Goal: Transaction & Acquisition: Purchase product/service

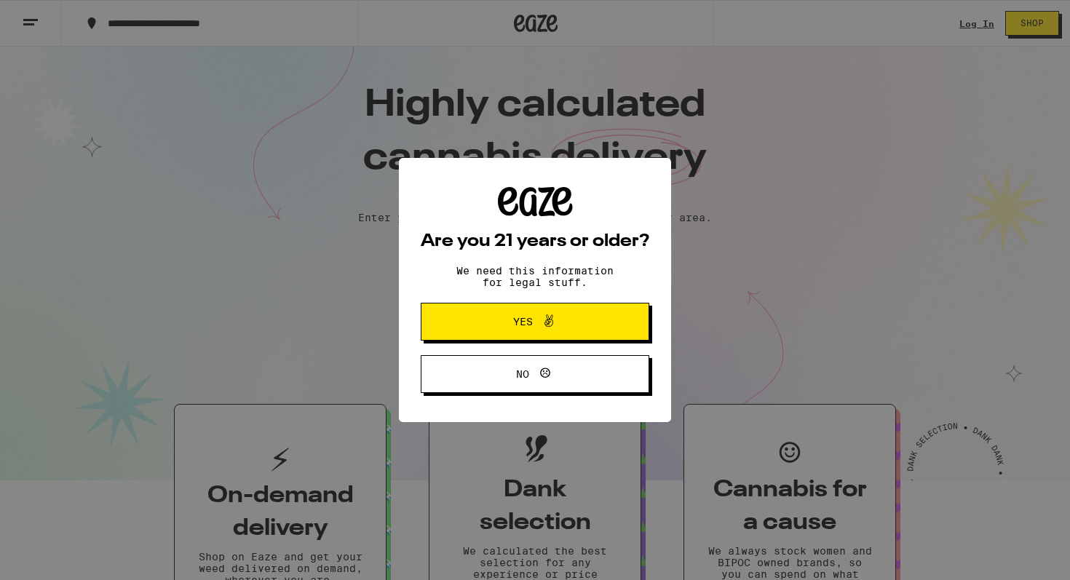
click at [536, 338] on div "Are you 21 years or older? We need this information for legal stuff. Yes No" at bounding box center [535, 290] width 1070 height 580
click at [520, 321] on span "Yes" at bounding box center [523, 322] width 20 height 10
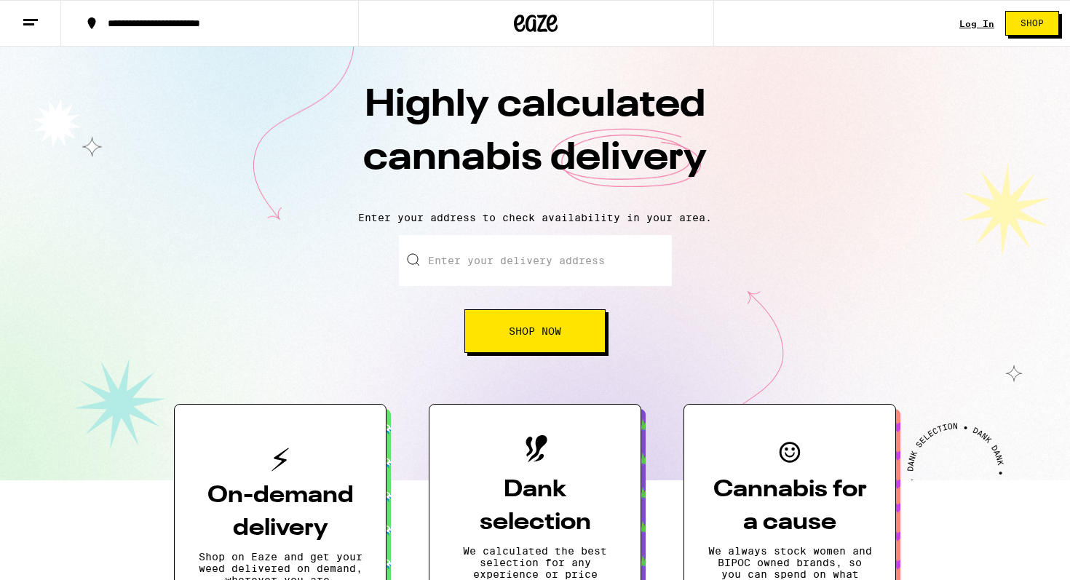
click at [573, 264] on input "Enter your delivery address" at bounding box center [535, 260] width 273 height 51
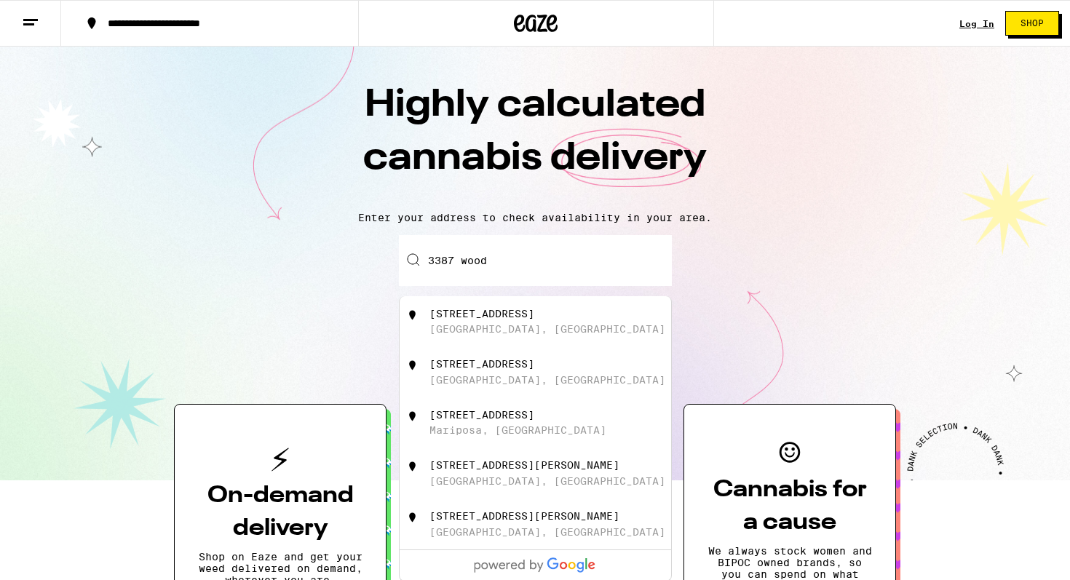
click at [534, 317] on div "[STREET_ADDRESS]" at bounding box center [481, 314] width 105 height 12
type input "[STREET_ADDRESS]"
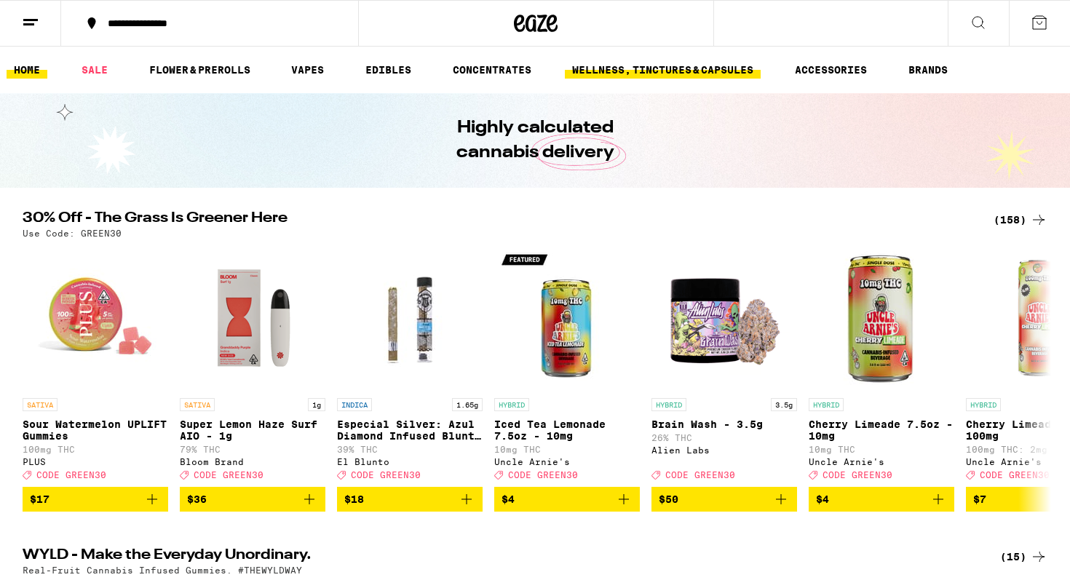
click at [632, 75] on link "WELLNESS, TINCTURES & CAPSULES" at bounding box center [663, 69] width 196 height 17
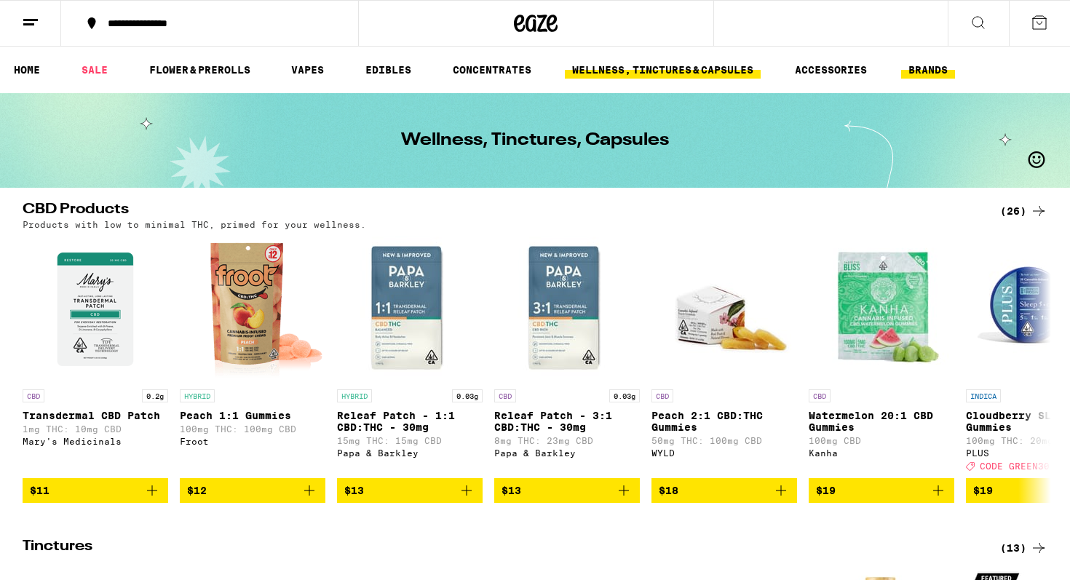
click at [924, 71] on link "BRANDS" at bounding box center [928, 69] width 54 height 17
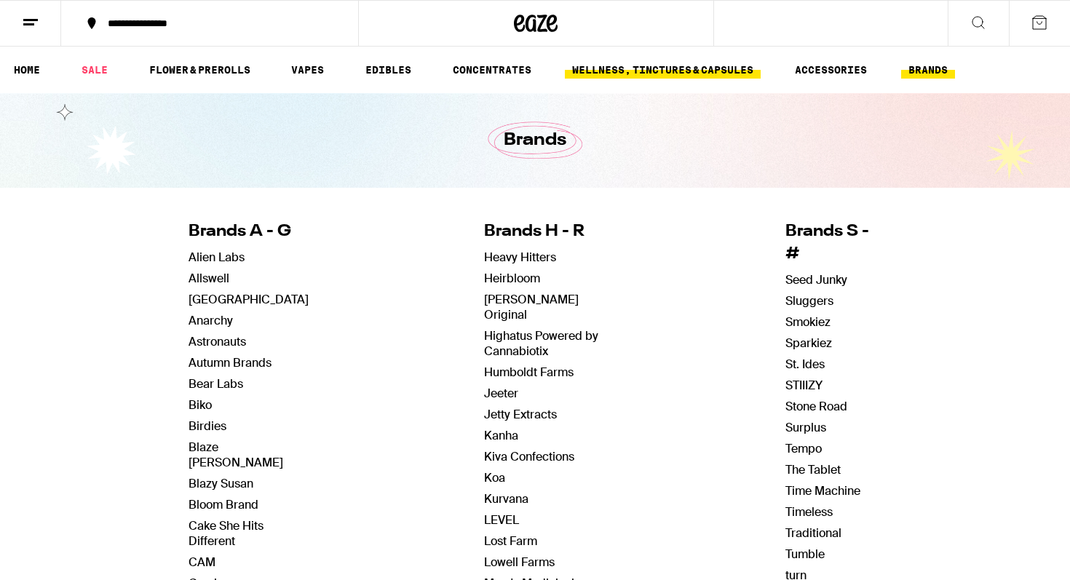
click at [701, 67] on link "WELLNESS, TINCTURES & CAPSULES" at bounding box center [663, 69] width 196 height 17
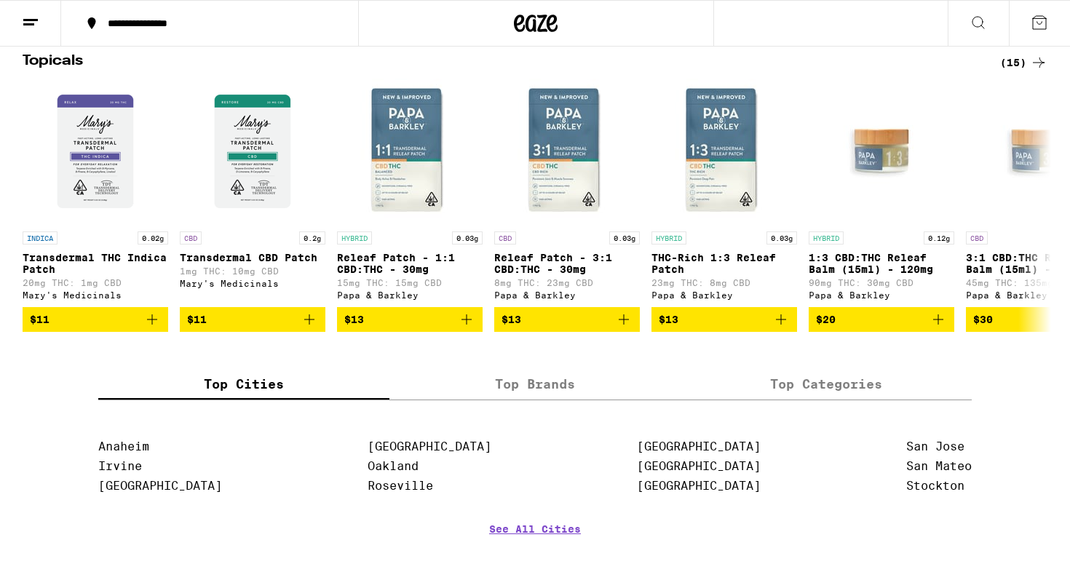
scroll to position [1062, 0]
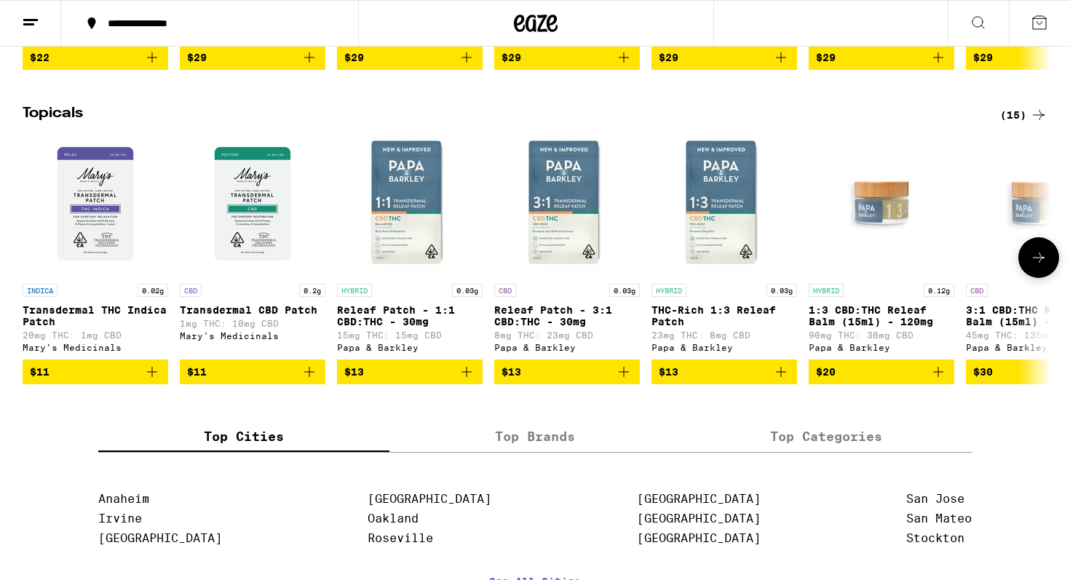
click at [1044, 266] on icon at bounding box center [1038, 257] width 17 height 17
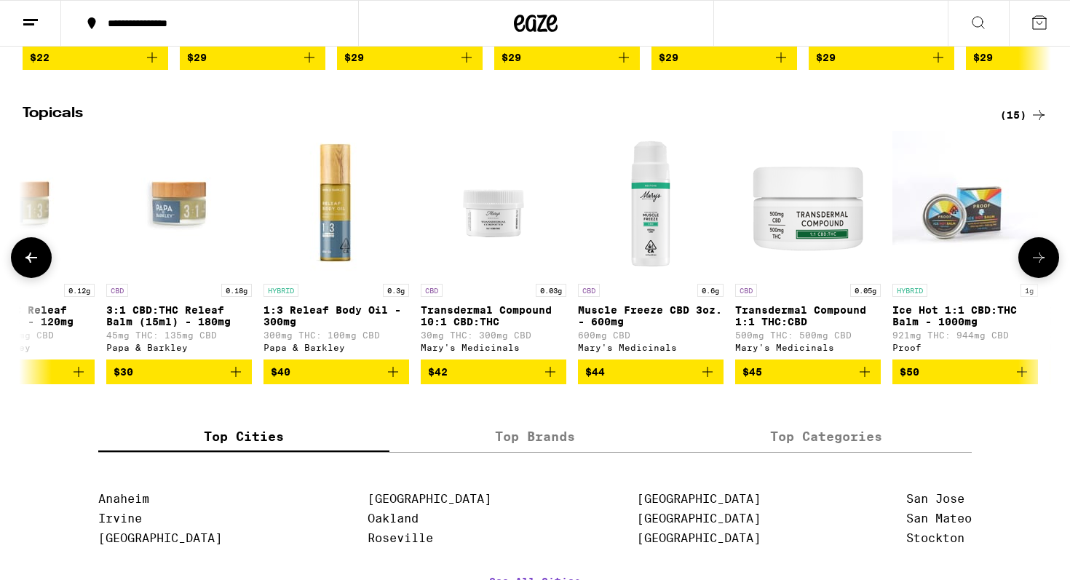
scroll to position [0, 866]
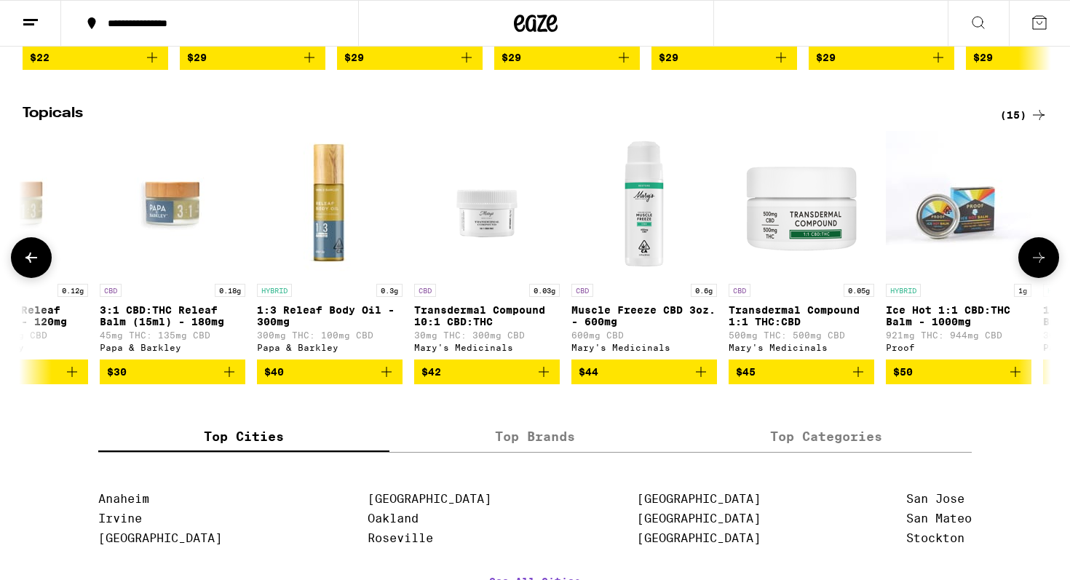
click at [1044, 266] on icon at bounding box center [1038, 257] width 17 height 17
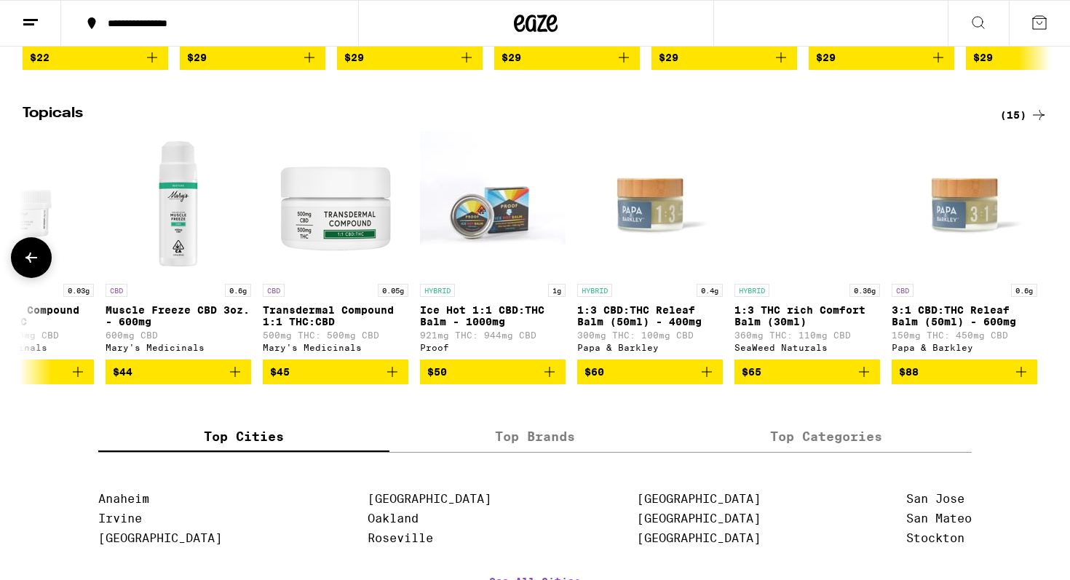
scroll to position [0, 1333]
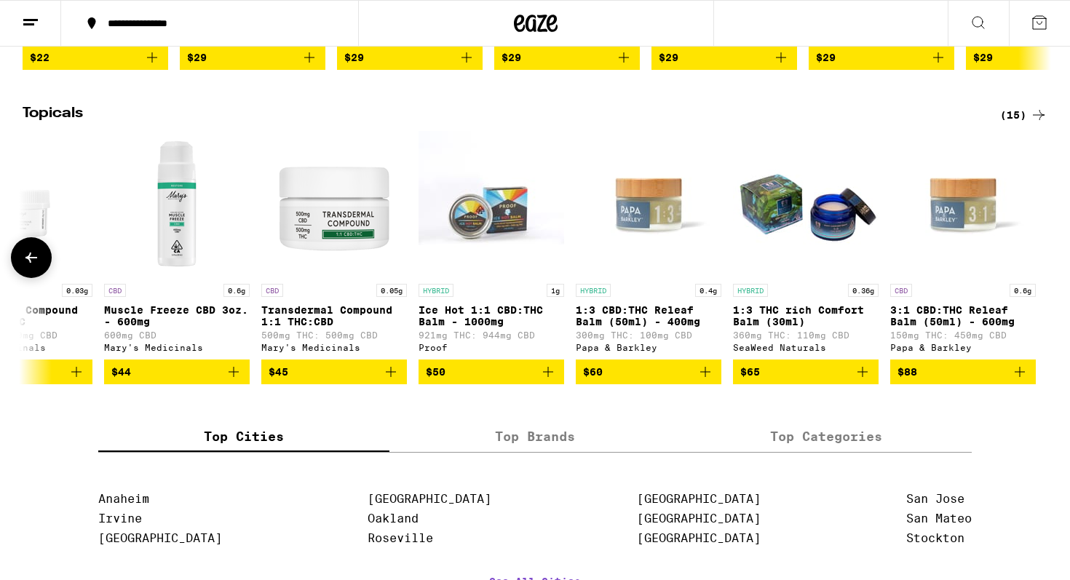
click at [1044, 278] on div at bounding box center [1038, 257] width 41 height 41
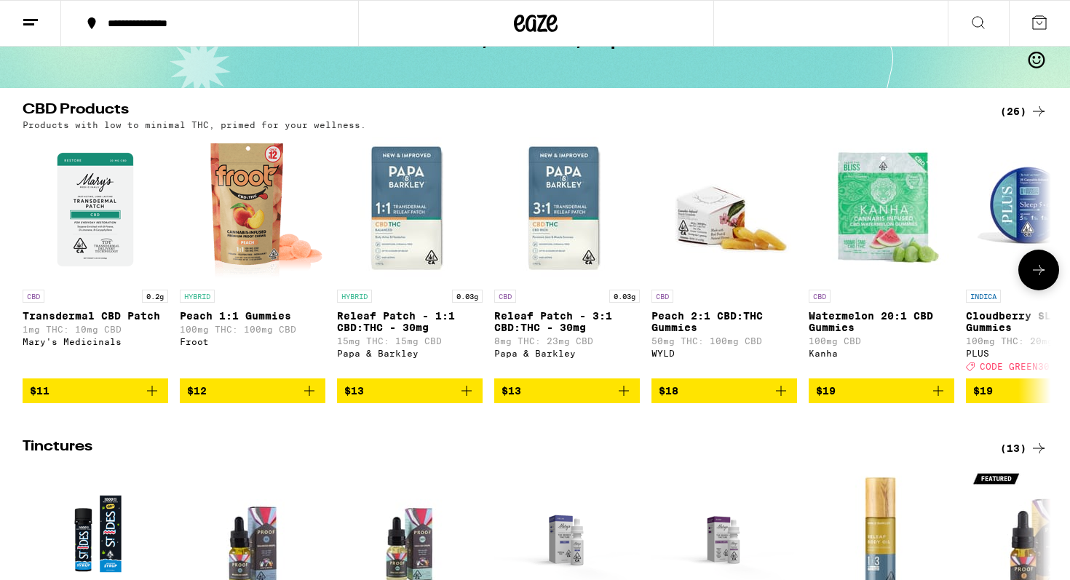
scroll to position [0, 0]
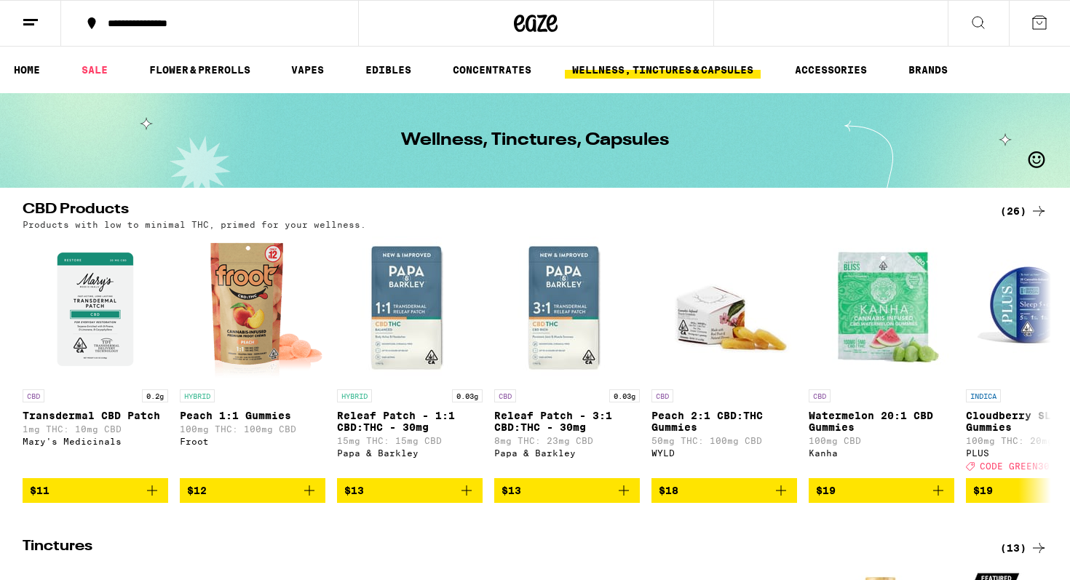
click at [974, 22] on icon at bounding box center [977, 22] width 17 height 17
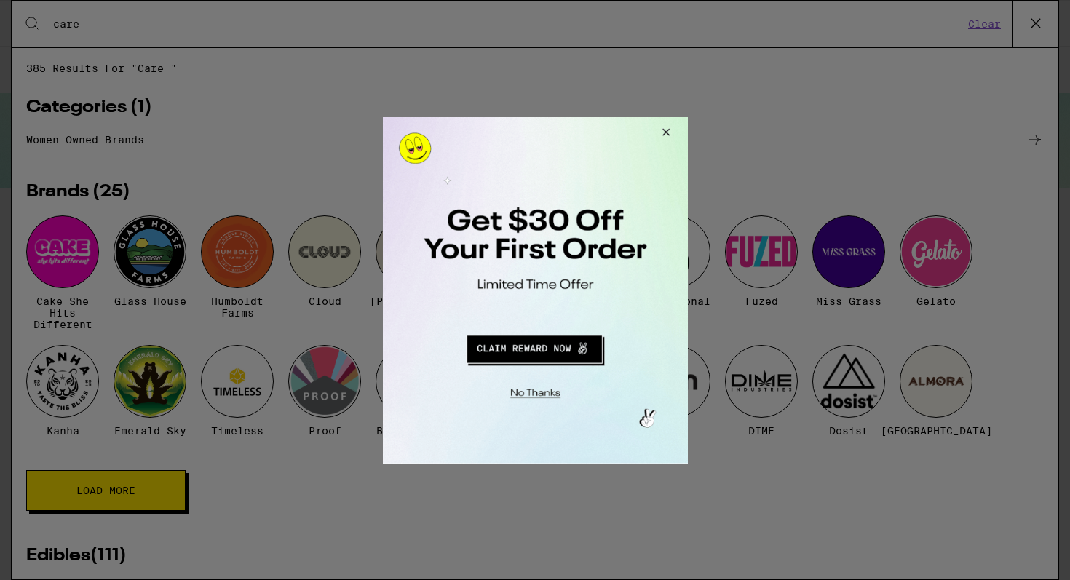
type input "care"
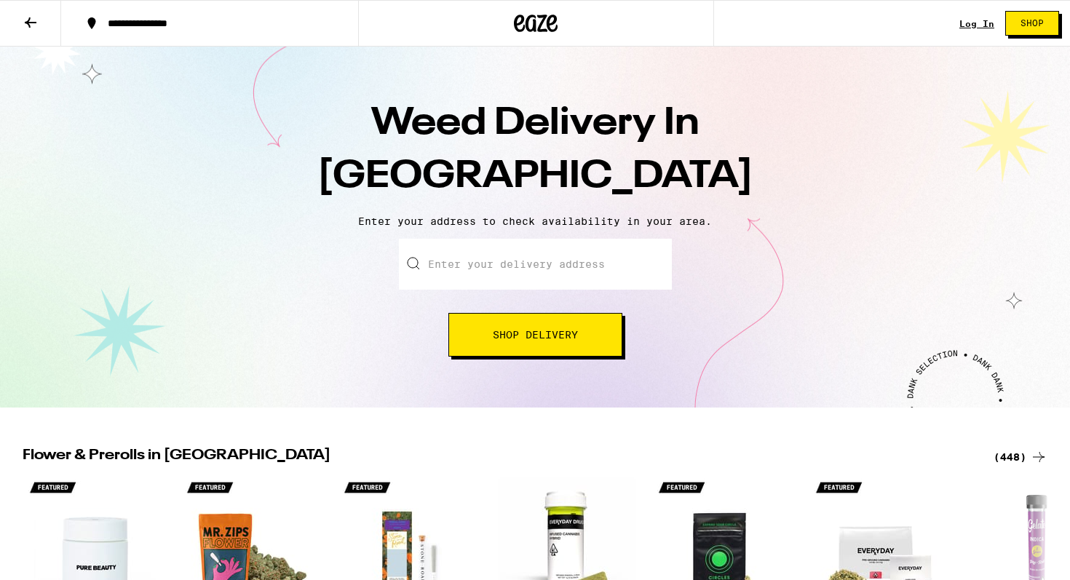
click at [516, 258] on input "Enter your delivery address" at bounding box center [535, 264] width 273 height 51
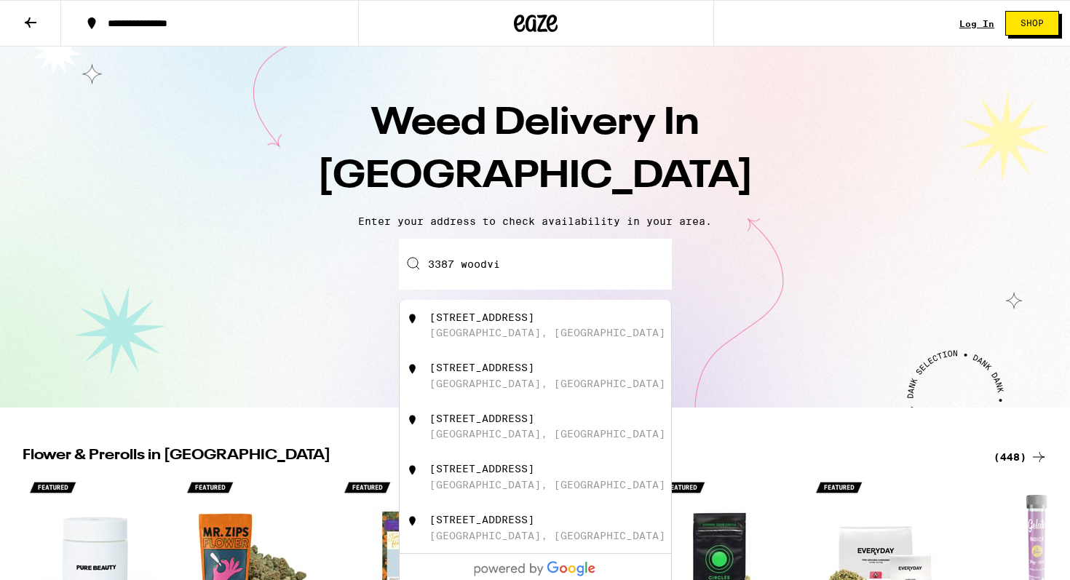
click at [518, 322] on div "[STREET_ADDRESS]" at bounding box center [481, 317] width 105 height 12
type input "[STREET_ADDRESS]"
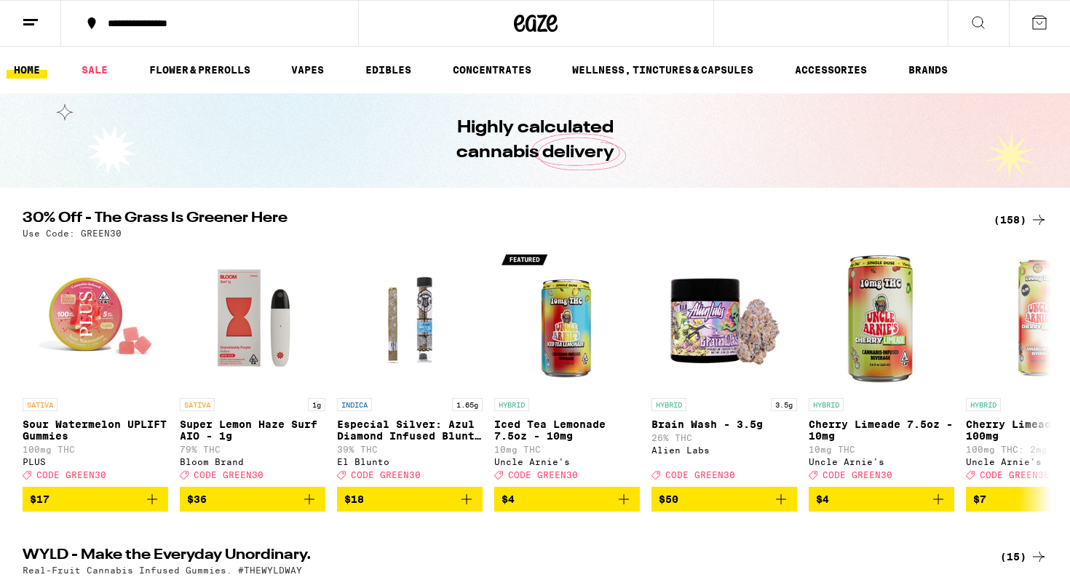
click at [966, 30] on button at bounding box center [978, 24] width 61 height 46
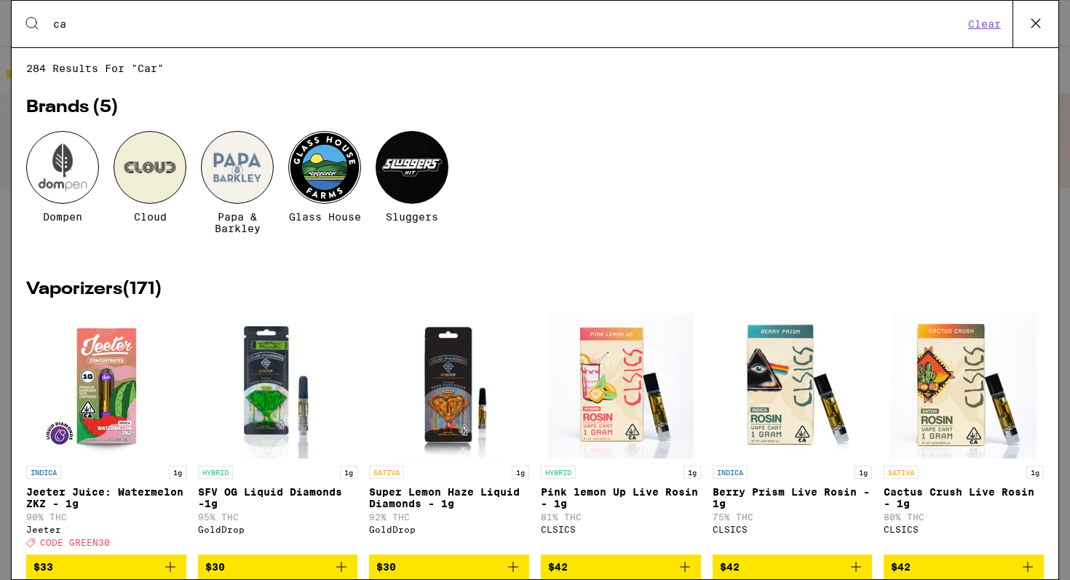
type input "c"
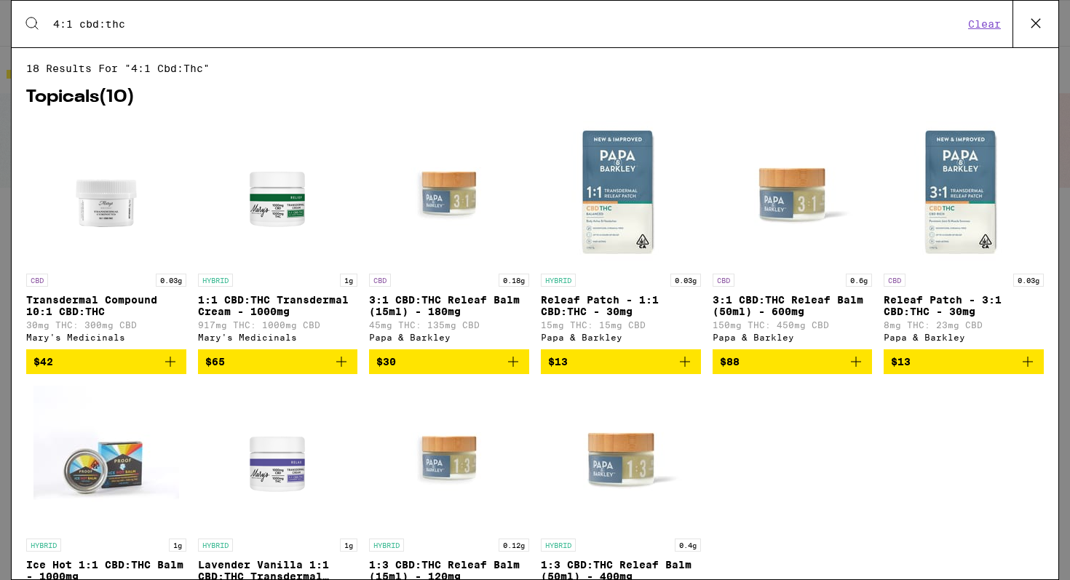
type input "4:1 cbd:thc"
